Goal: Use online tool/utility: Utilize a website feature to perform a specific function

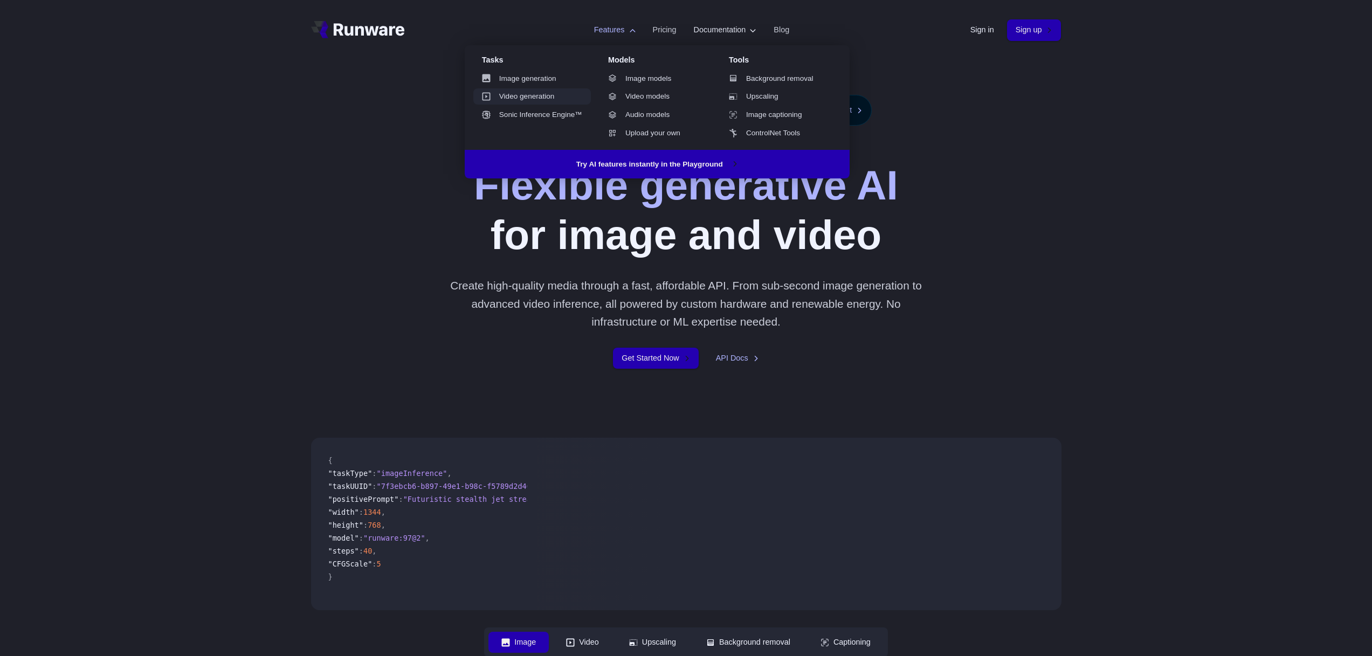
click at [514, 95] on link "Video generation" at bounding box center [532, 96] width 118 height 16
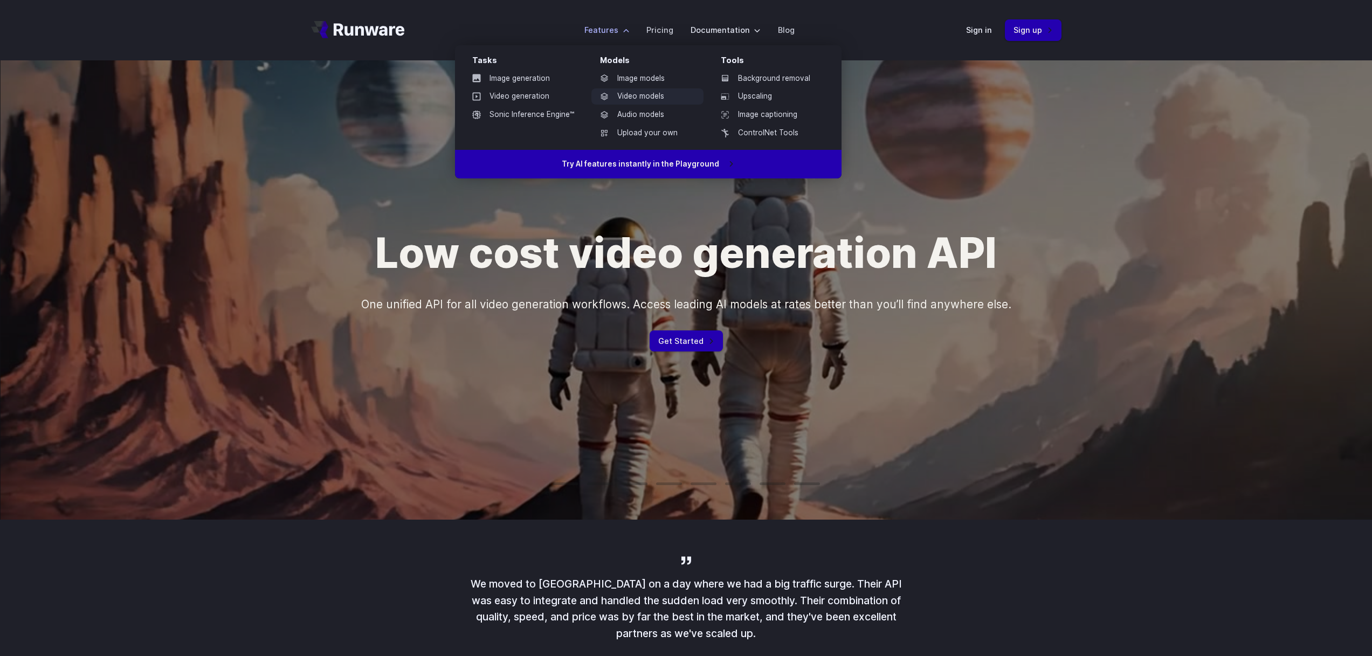
click at [646, 96] on link "Video models" at bounding box center [647, 96] width 112 height 16
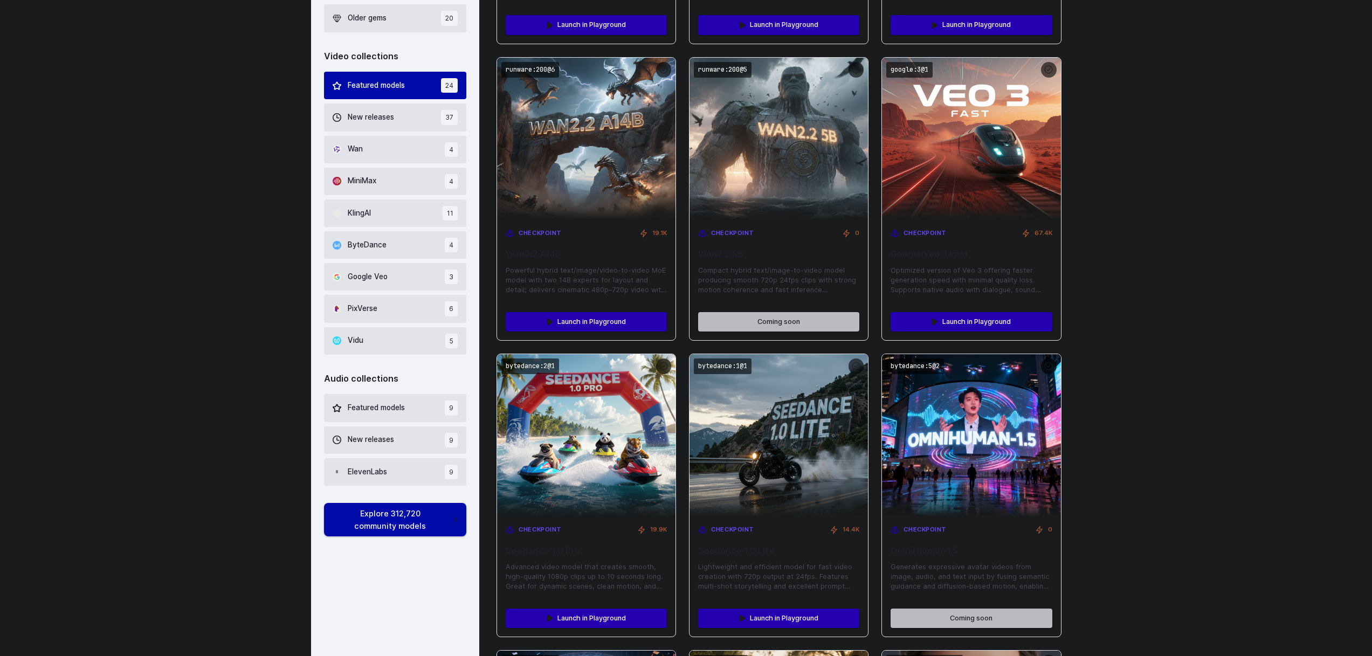
scroll to position [285, 0]
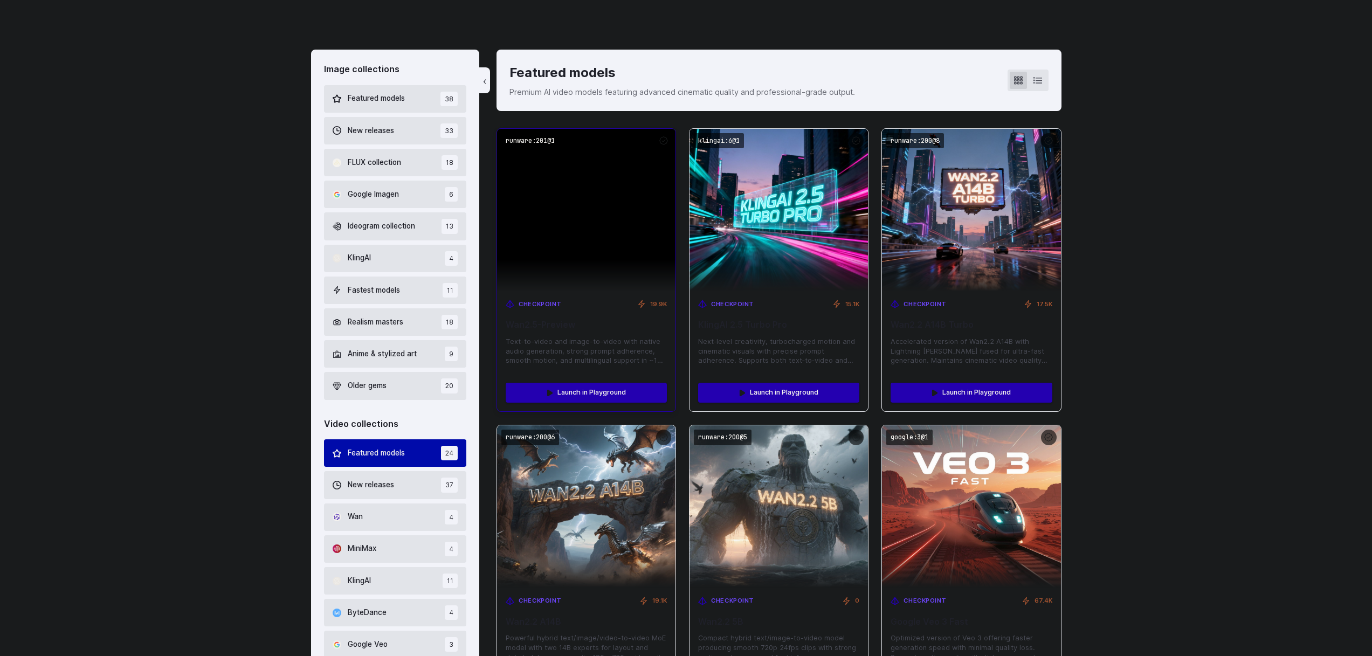
click at [558, 198] on img at bounding box center [586, 210] width 178 height 162
click at [584, 391] on link "Launch in Playground" at bounding box center [586, 392] width 161 height 19
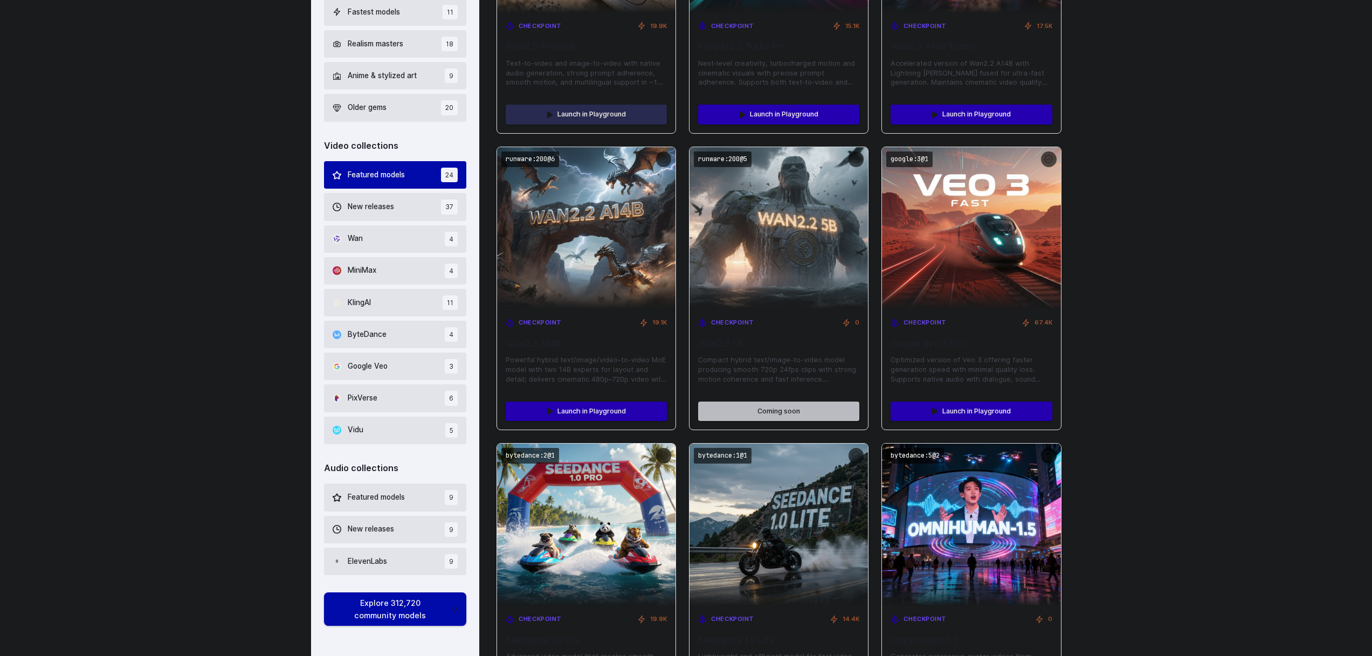
scroll to position [610, 0]
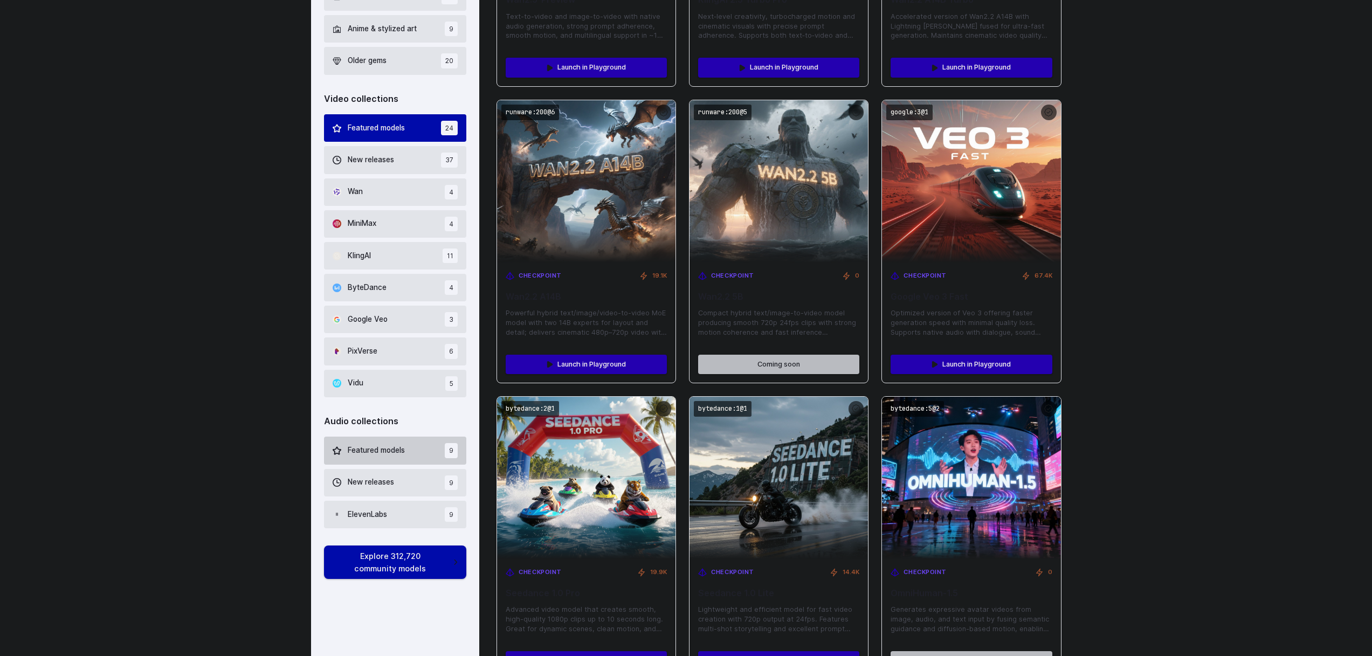
click at [366, 451] on span "Featured models" at bounding box center [376, 451] width 57 height 12
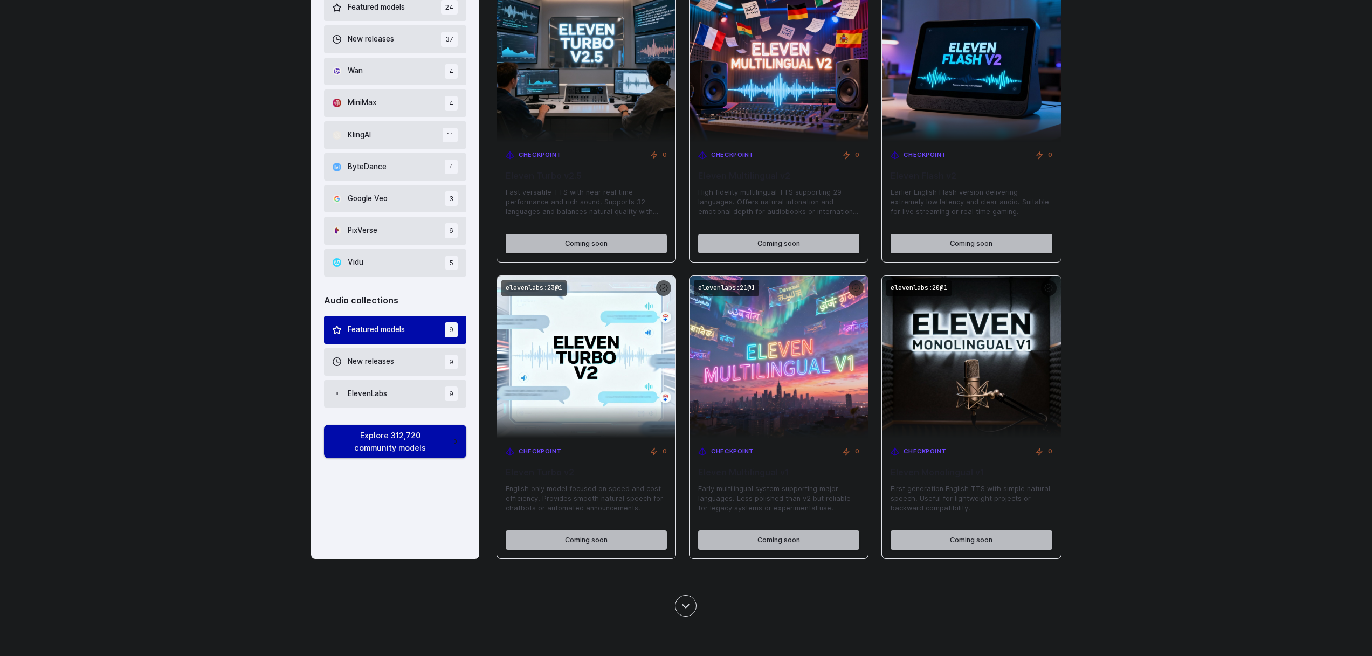
scroll to position [824, 0]
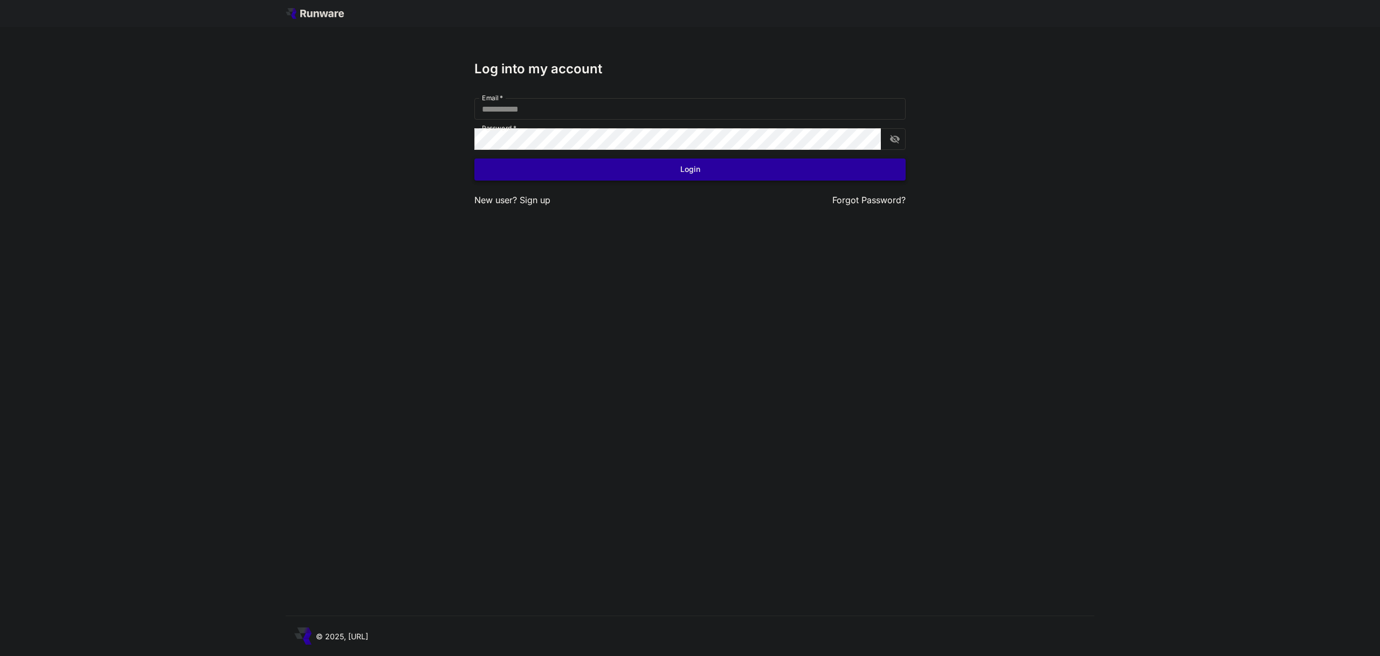
type input "**********"
click at [668, 170] on button "Login" at bounding box center [689, 169] width 431 height 22
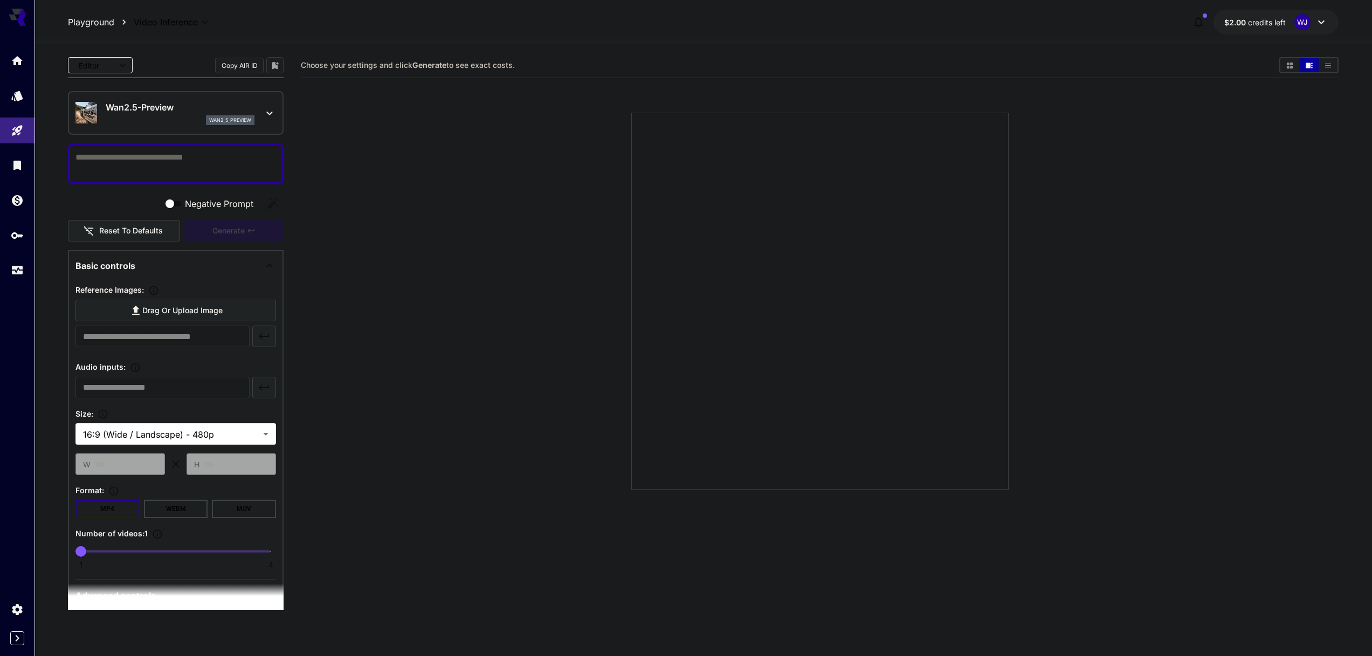
click at [1125, 181] on section at bounding box center [819, 288] width 823 height 403
